Goal: Task Accomplishment & Management: Manage account settings

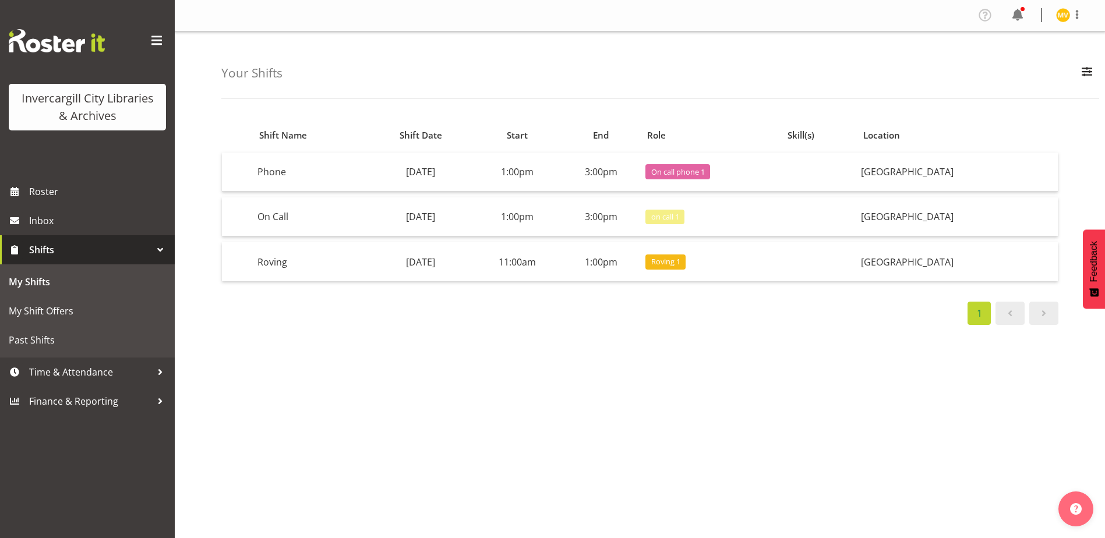
click at [154, 38] on span at bounding box center [156, 40] width 19 height 19
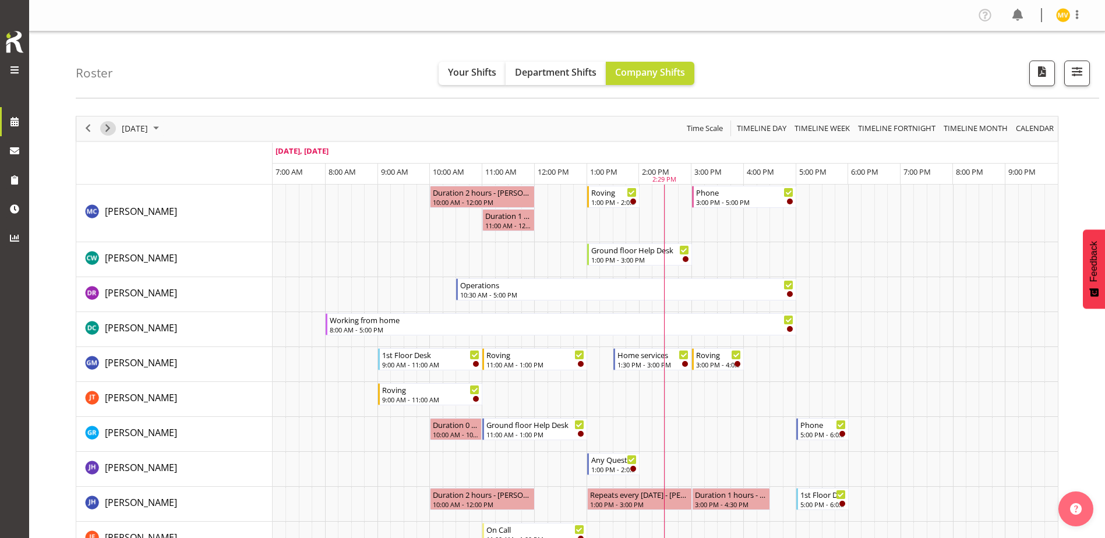
click at [107, 128] on span "Next" at bounding box center [108, 128] width 14 height 15
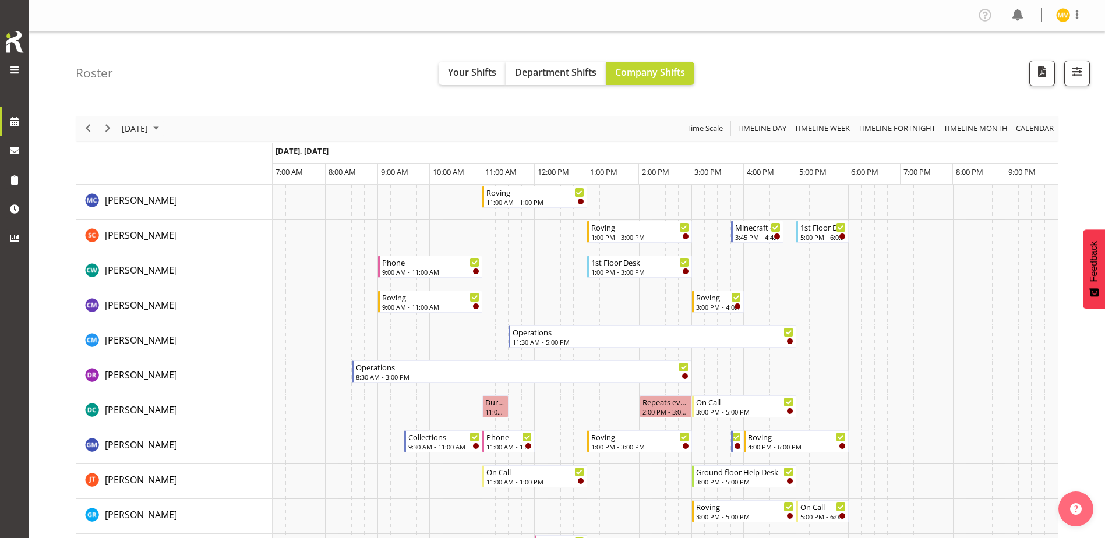
click at [108, 128] on span "Next" at bounding box center [108, 128] width 14 height 15
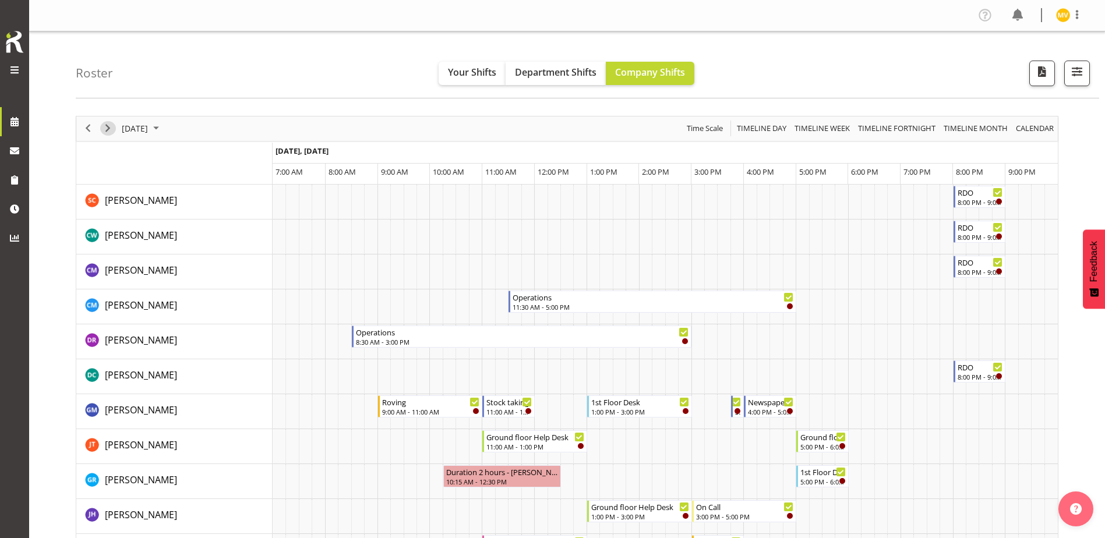
click at [109, 128] on span "Next" at bounding box center [108, 128] width 14 height 15
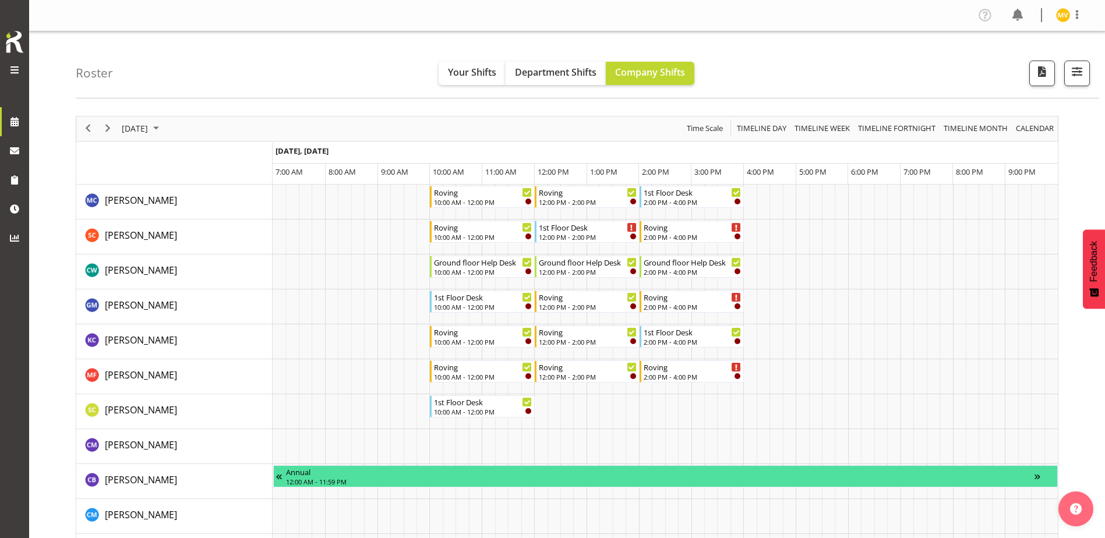
click at [106, 128] on span "Next" at bounding box center [108, 128] width 14 height 15
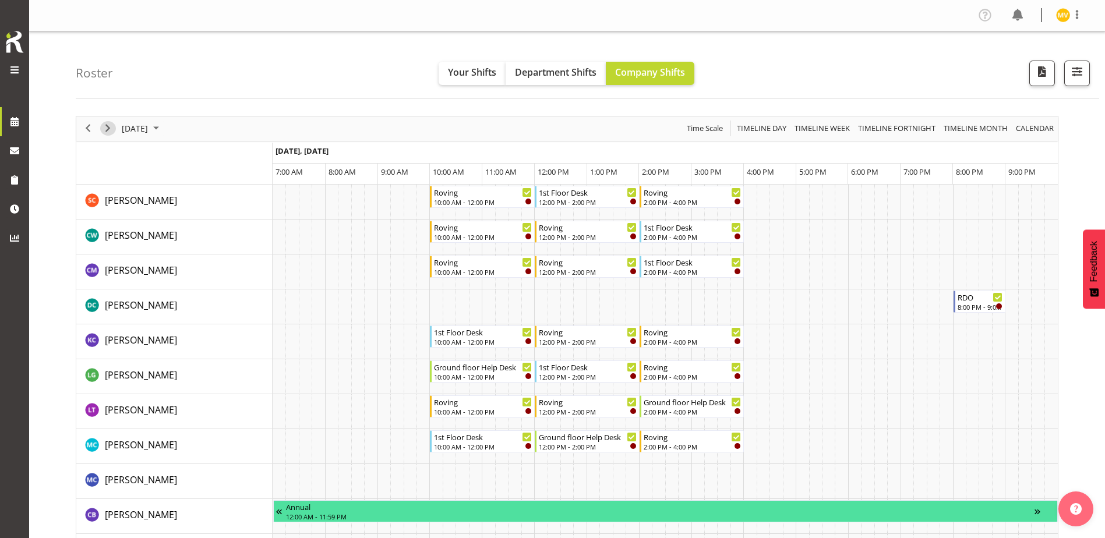
click at [106, 128] on span "Next" at bounding box center [108, 128] width 14 height 15
